Goal: Use online tool/utility: Utilize a website feature to perform a specific function

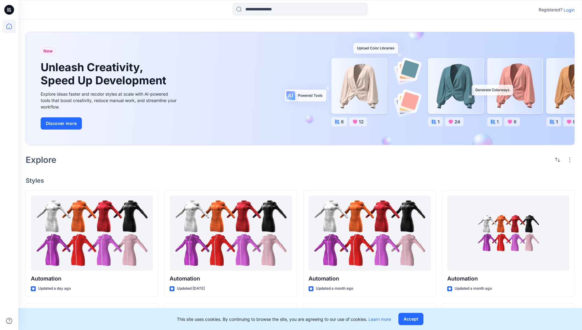
click at [568, 10] on p "Login" at bounding box center [569, 10] width 11 height 6
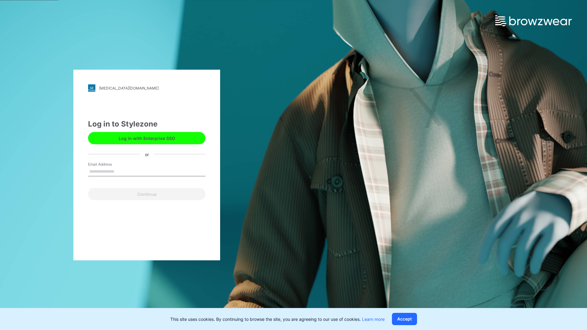
click at [121, 171] on input "Email Address" at bounding box center [146, 171] width 117 height 9
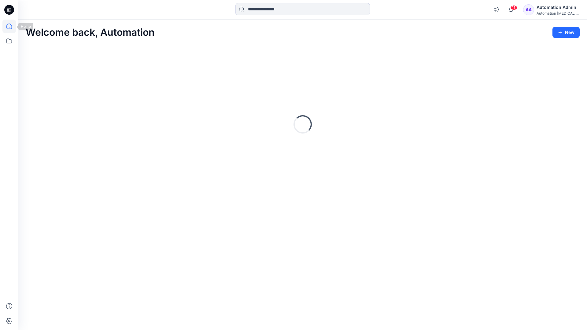
click at [12, 26] on icon at bounding box center [9, 27] width 6 height 6
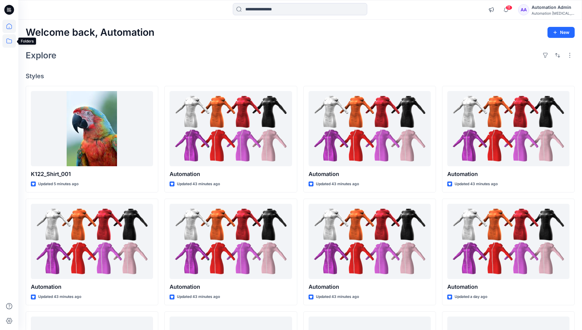
click at [11, 41] on icon at bounding box center [8, 40] width 13 height 13
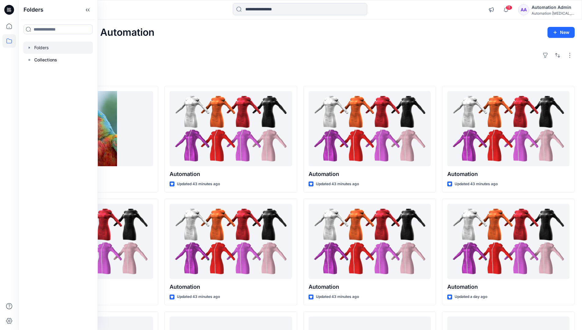
click at [42, 46] on div at bounding box center [58, 48] width 70 height 12
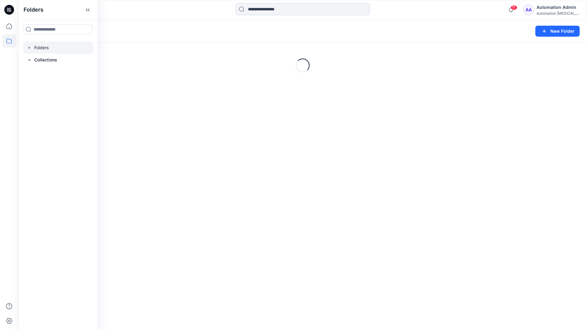
click at [309, 228] on div "Folders New Folder Loading..." at bounding box center [302, 175] width 569 height 311
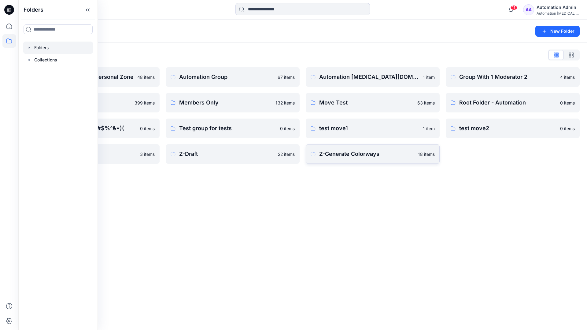
click at [349, 158] on p "Z-Generate Colorways" at bounding box center [366, 154] width 95 height 9
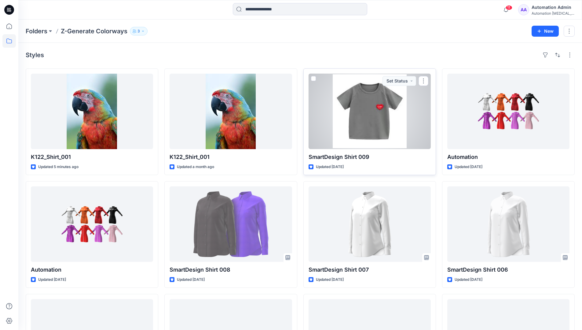
click at [313, 80] on span at bounding box center [313, 78] width 5 height 5
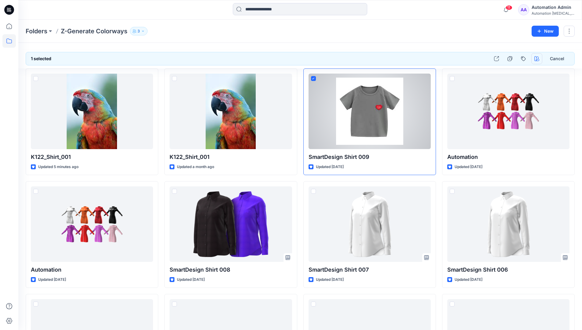
click at [538, 58] on icon "button" at bounding box center [537, 58] width 5 height 5
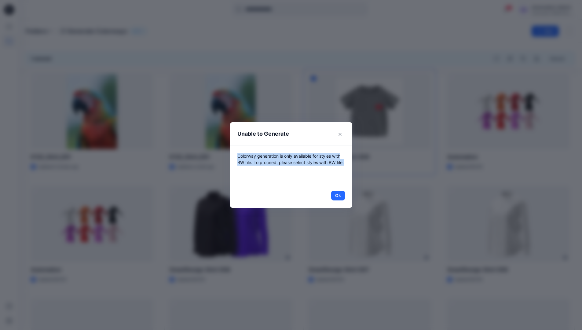
drag, startPoint x: 538, startPoint y: 58, endPoint x: 341, endPoint y: 169, distance: 226.2
click at [341, 169] on p "Colorway generation is only available for styles with BW file. To proceed, plea…" at bounding box center [291, 164] width 108 height 23
click at [343, 196] on button "Ok" at bounding box center [338, 196] width 14 height 10
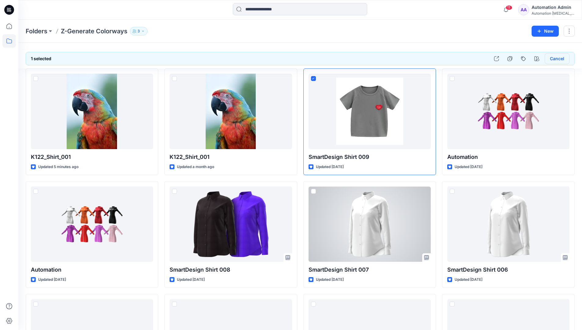
click at [556, 60] on button "Cancel" at bounding box center [557, 58] width 25 height 11
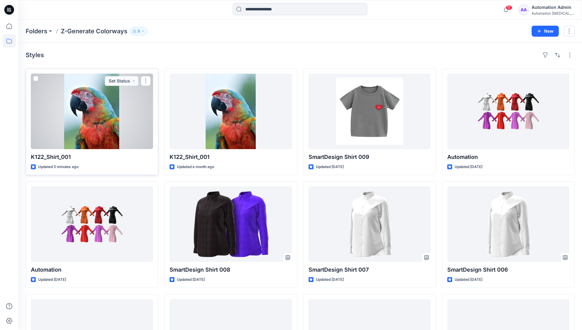
click at [36, 79] on span at bounding box center [35, 78] width 5 height 5
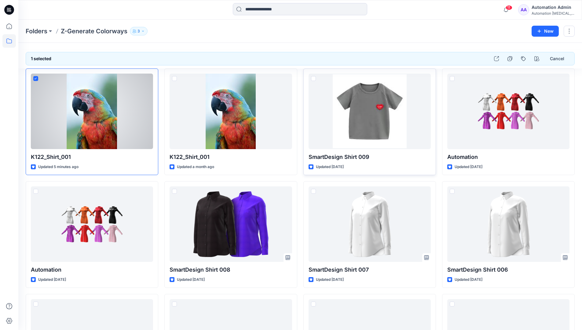
click at [314, 79] on span at bounding box center [313, 78] width 5 height 5
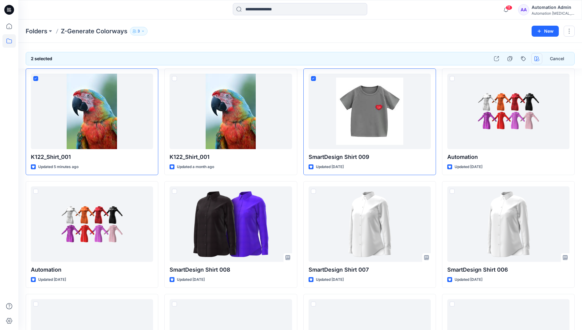
click at [536, 58] on icon "button" at bounding box center [537, 58] width 5 height 5
